Goal: Information Seeking & Learning: Learn about a topic

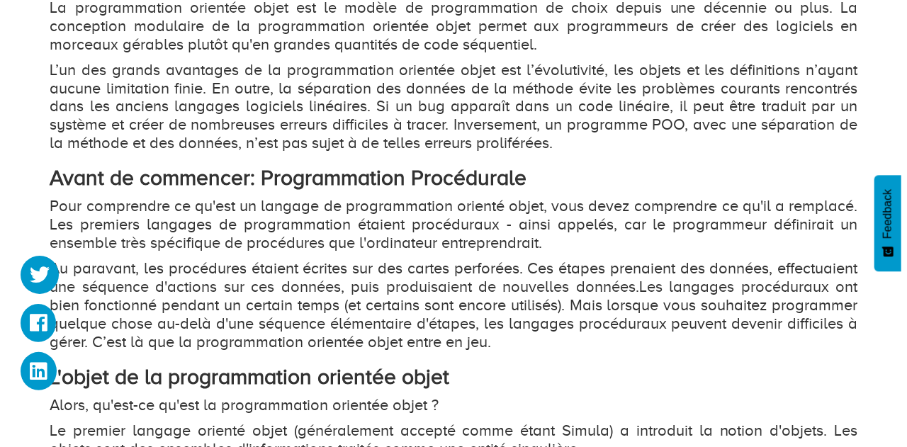
scroll to position [1236, 0]
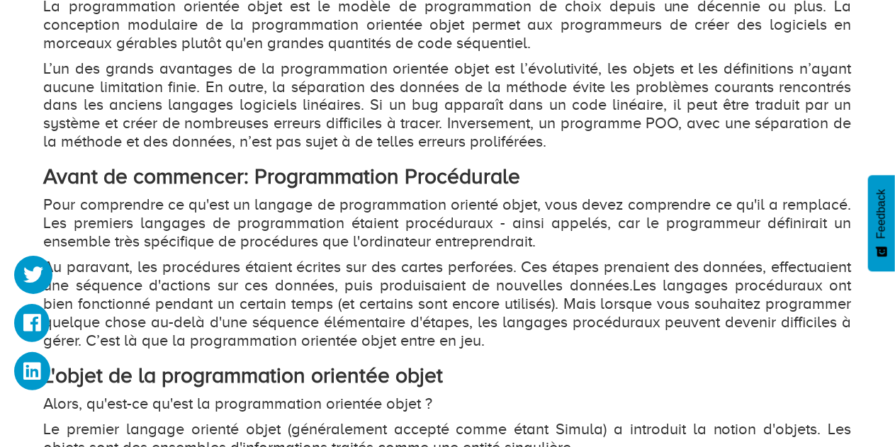
click at [239, 210] on p "Pour comprendre ce qu'est un langage de programmation orienté objet, vous devez…" at bounding box center [447, 223] width 807 height 55
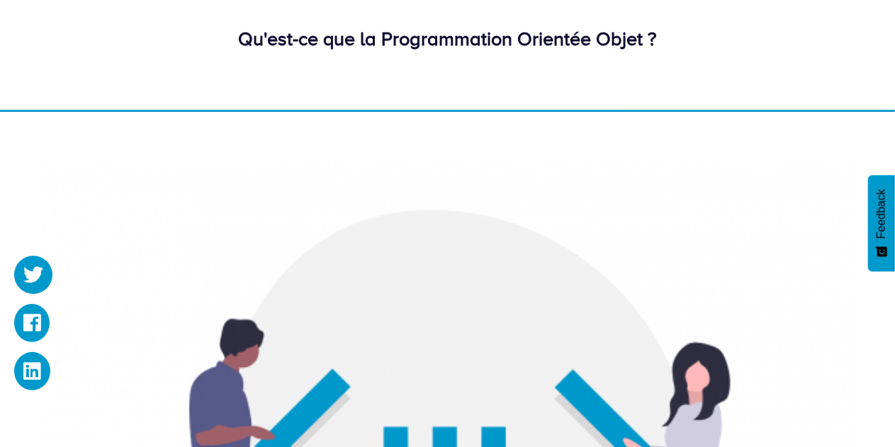
scroll to position [0, 0]
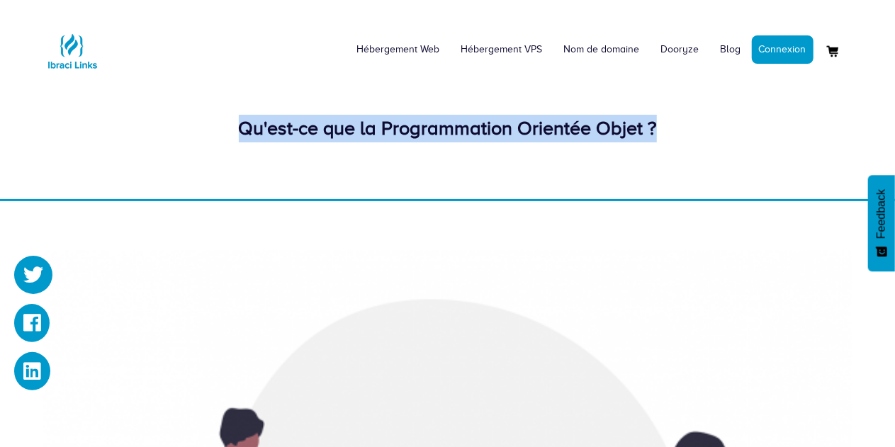
drag, startPoint x: 237, startPoint y: 127, endPoint x: 652, endPoint y: 148, distance: 414.9
click at [652, 148] on div "Qu'est-ce que la Programmation Orientée Objet ?" at bounding box center [447, 139] width 829 height 49
click at [649, 108] on img at bounding box center [447, 99] width 1968 height 784
click at [657, 132] on div "Qu'est-ce que la Programmation Orientée Objet ?" at bounding box center [447, 129] width 807 height 28
drag, startPoint x: 656, startPoint y: 130, endPoint x: 237, endPoint y: 135, distance: 419.4
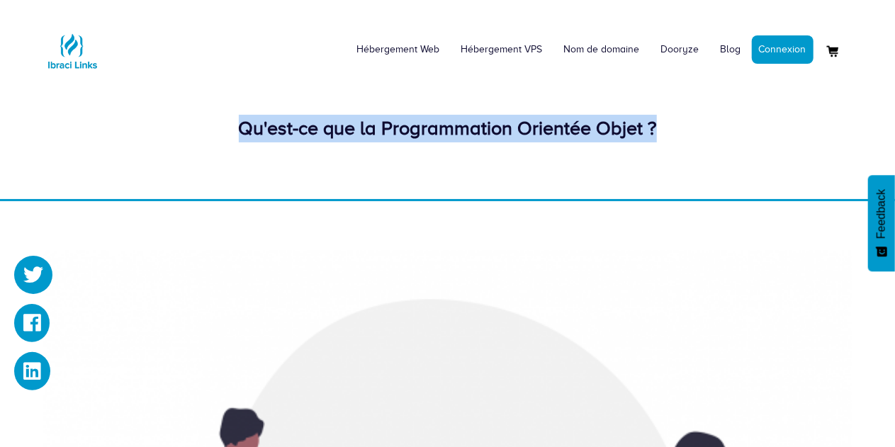
click at [237, 135] on div "Qu'est-ce que la Programmation Orientée Objet ?" at bounding box center [447, 129] width 807 height 28
click at [244, 135] on div "Qu'est-ce que la Programmation Orientée Objet ?" at bounding box center [447, 129] width 807 height 28
drag, startPoint x: 240, startPoint y: 132, endPoint x: 666, endPoint y: 123, distance: 425.8
click at [666, 123] on div "Qu'est-ce que la Programmation Orientée Objet ?" at bounding box center [447, 129] width 807 height 28
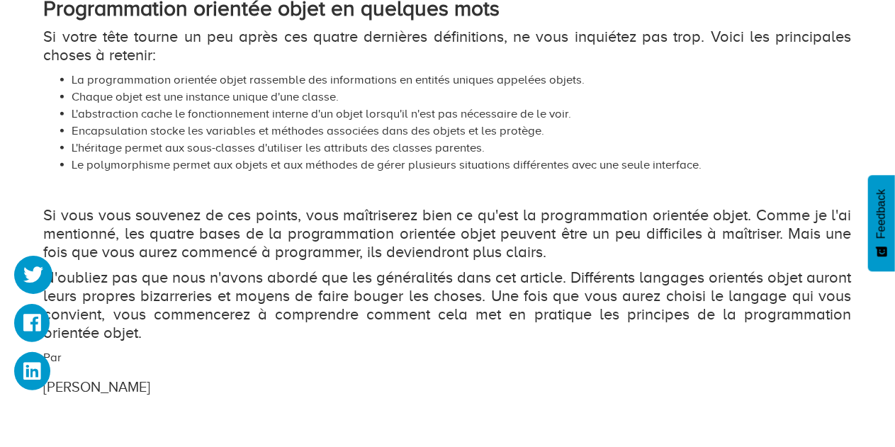
scroll to position [3097, 0]
